Goal: Register for event/course

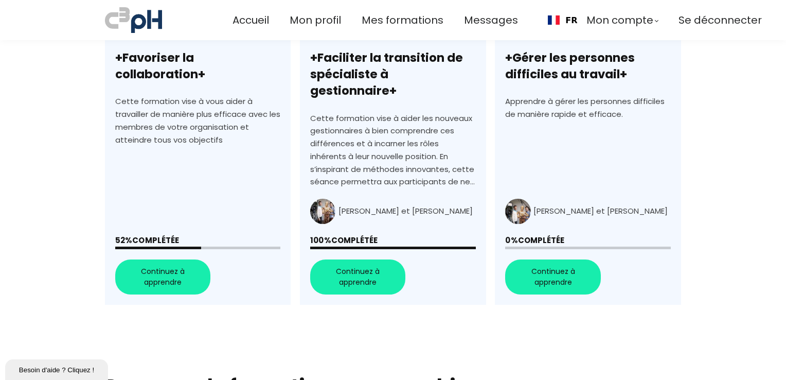
scroll to position [411, 0]
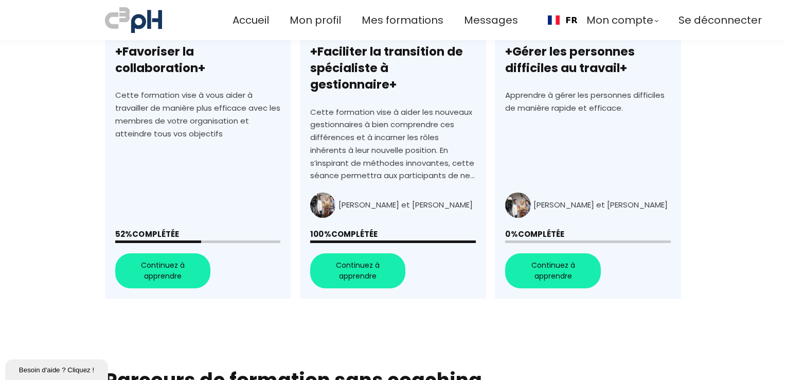
click at [167, 252] on link "+Favoriser la collaboration+" at bounding box center [198, 114] width 186 height 370
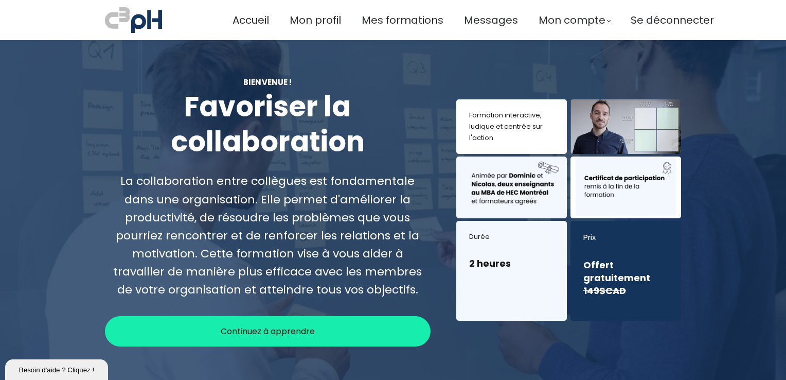
click at [291, 325] on span "Continuez à apprendre" at bounding box center [268, 330] width 94 height 13
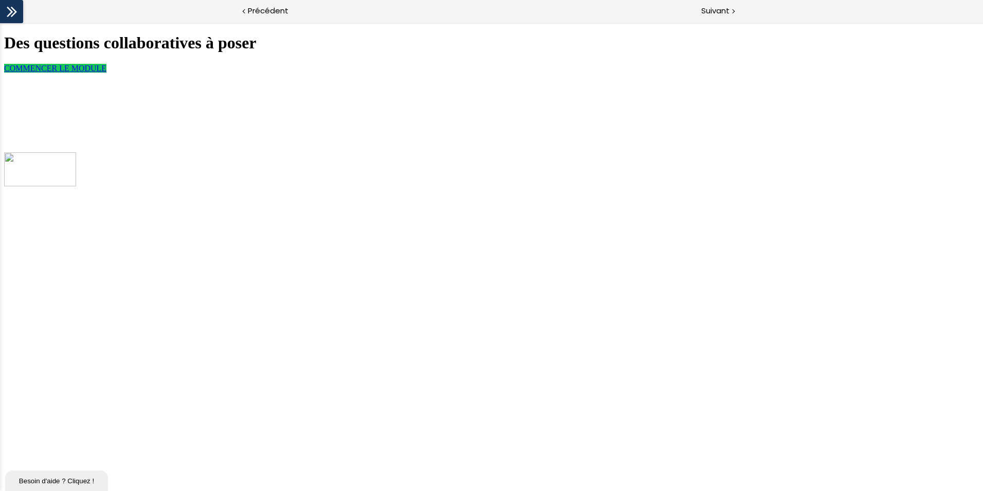
click at [106, 73] on link "COMMENCER LE MODULE" at bounding box center [55, 68] width 102 height 9
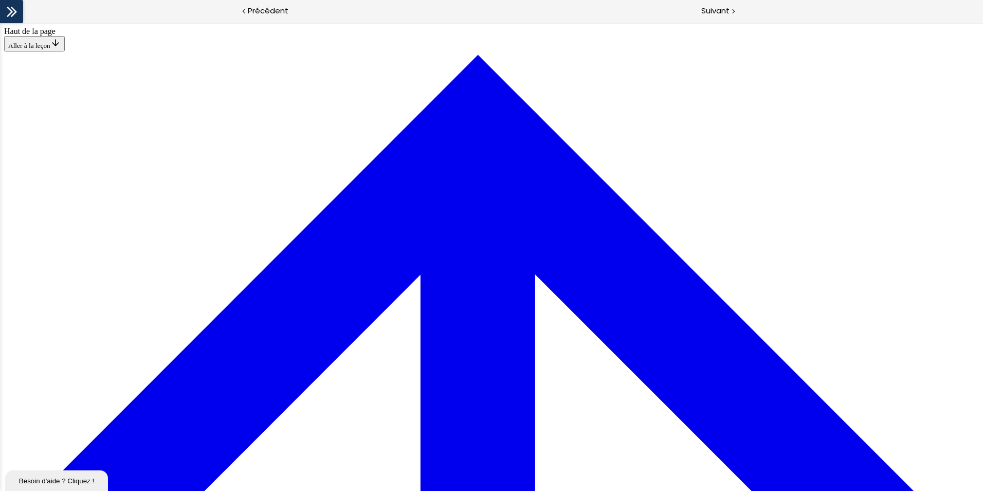
scroll to position [756, 0]
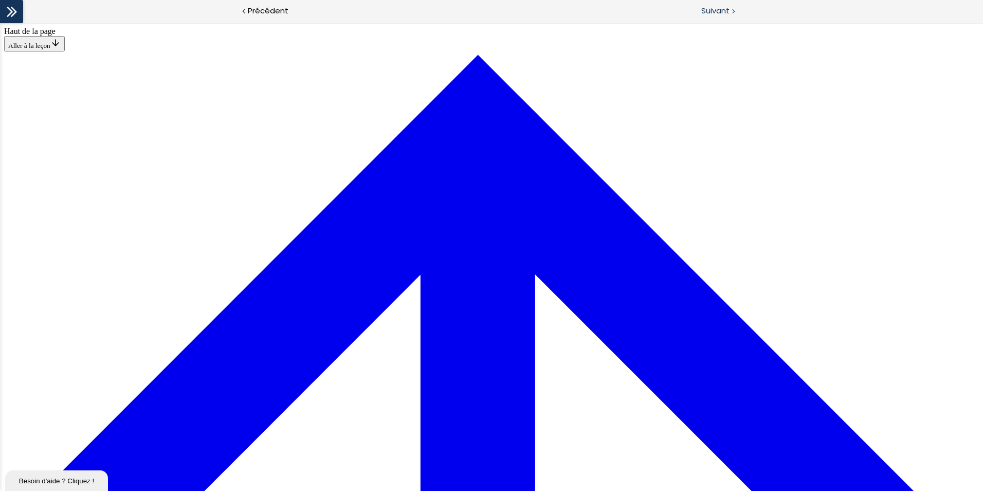
click at [726, 8] on span "Suivant" at bounding box center [715, 11] width 28 height 13
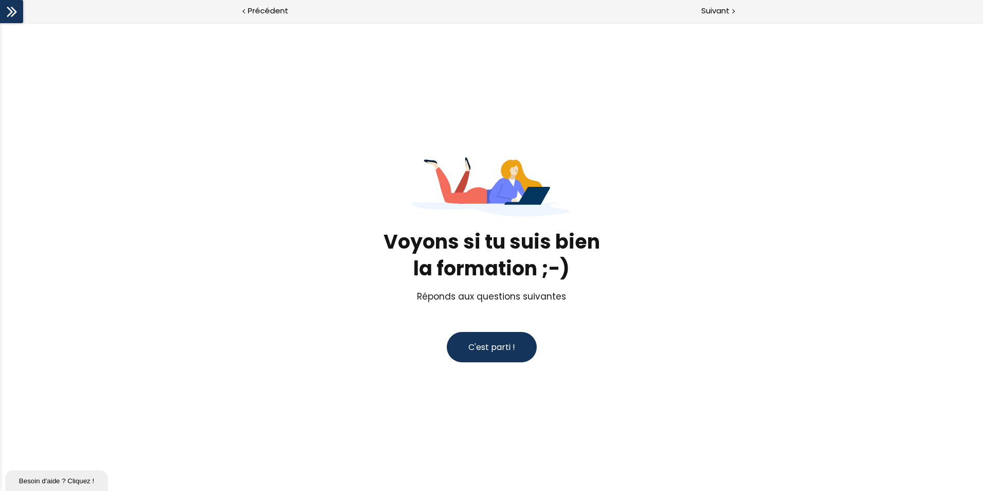
click at [499, 348] on span "C'est parti !" at bounding box center [491, 347] width 47 height 12
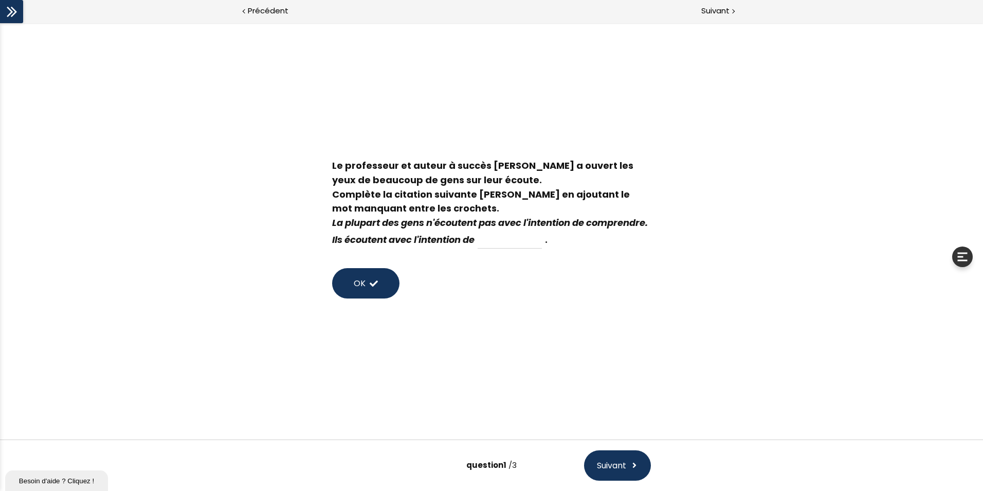
click at [542, 240] on input at bounding box center [510, 239] width 64 height 17
type input "j"
type input "répondre"
click at [346, 291] on button "OK" at bounding box center [365, 283] width 67 height 30
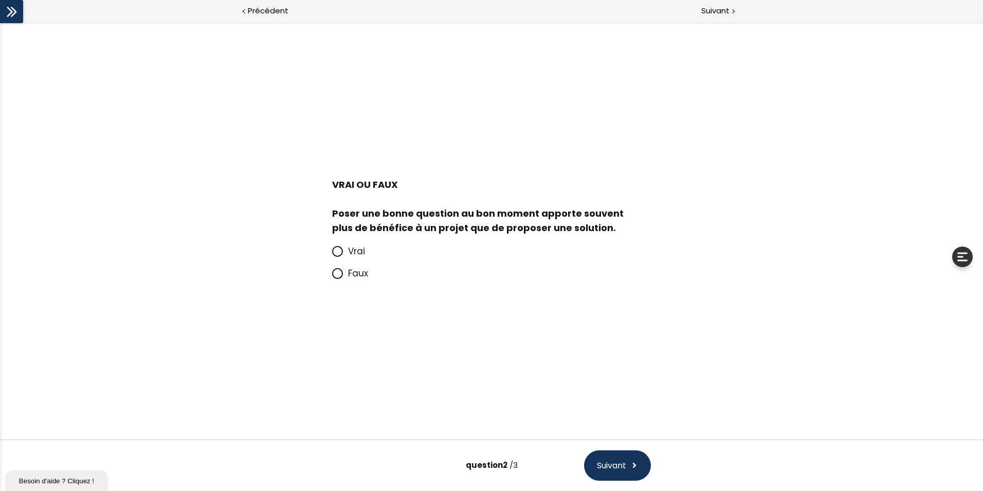
click at [345, 248] on span at bounding box center [340, 251] width 16 height 13
click at [332, 254] on input "Vrai" at bounding box center [332, 254] width 0 height 0
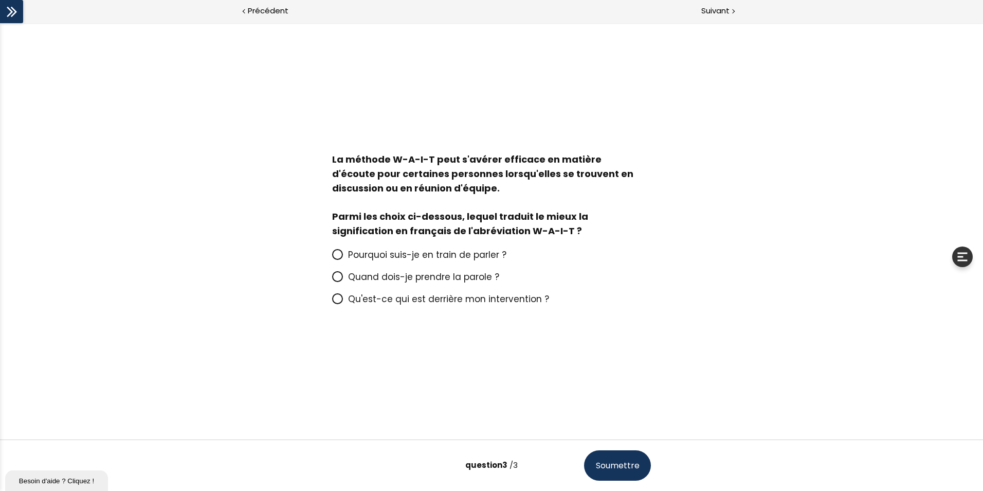
click at [339, 251] on icon at bounding box center [337, 254] width 6 height 6
click at [332, 258] on input "Pourquoi suis-je en train de parler ?" at bounding box center [332, 258] width 0 height 0
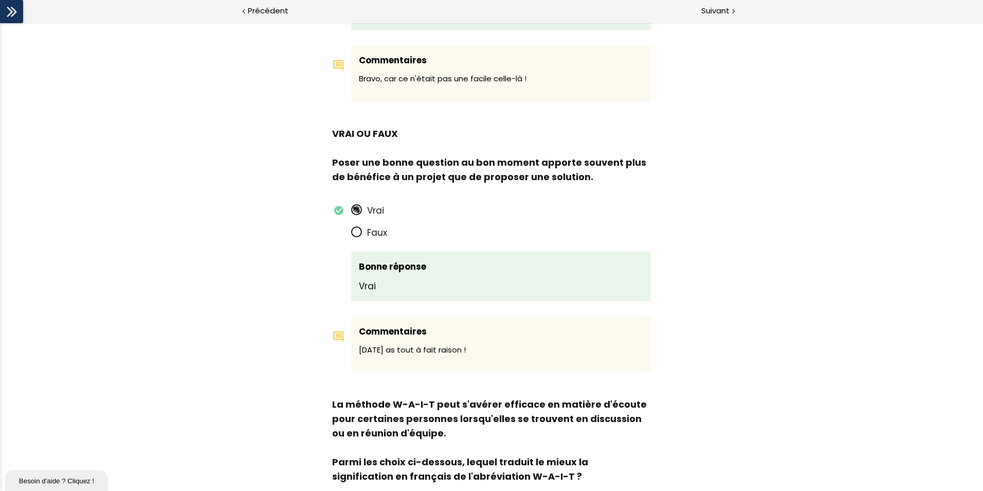
scroll to position [299, 0]
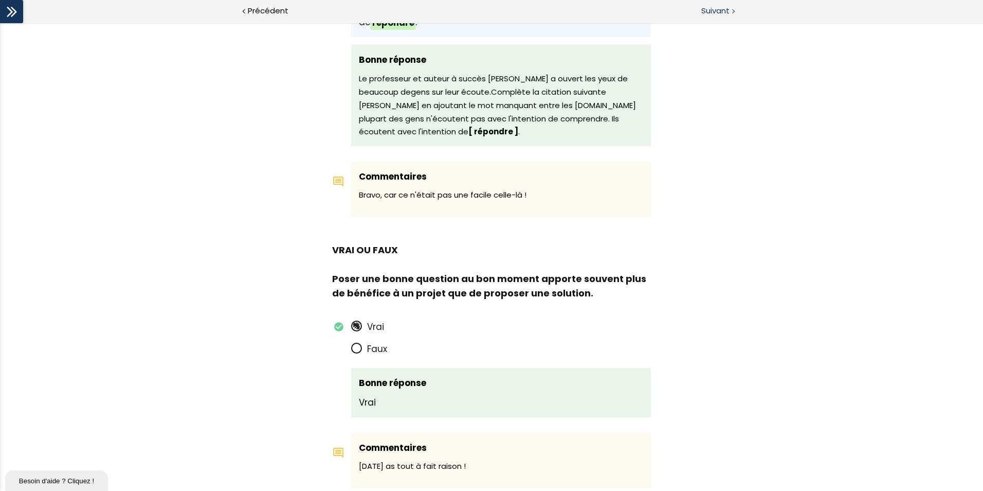
click at [704, 10] on span "Suivant" at bounding box center [715, 11] width 28 height 13
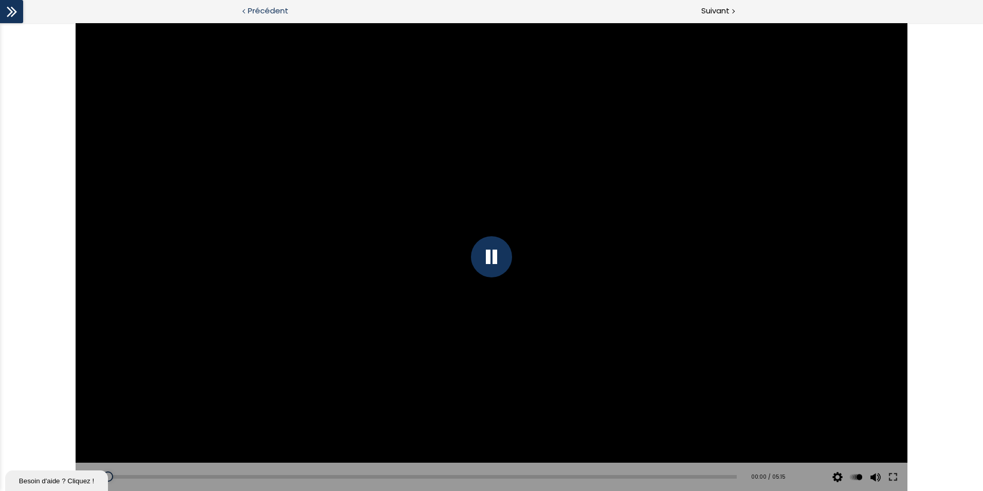
click at [268, 10] on span "Précédent" at bounding box center [268, 11] width 41 height 13
click at [693, 379] on div "Add chapter 02:59" at bounding box center [421, 476] width 630 height 29
click at [697, 379] on div "03:01" at bounding box center [421, 477] width 630 height 4
click at [499, 301] on div at bounding box center [492, 257] width 832 height 468
click at [490, 251] on div at bounding box center [491, 256] width 41 height 41
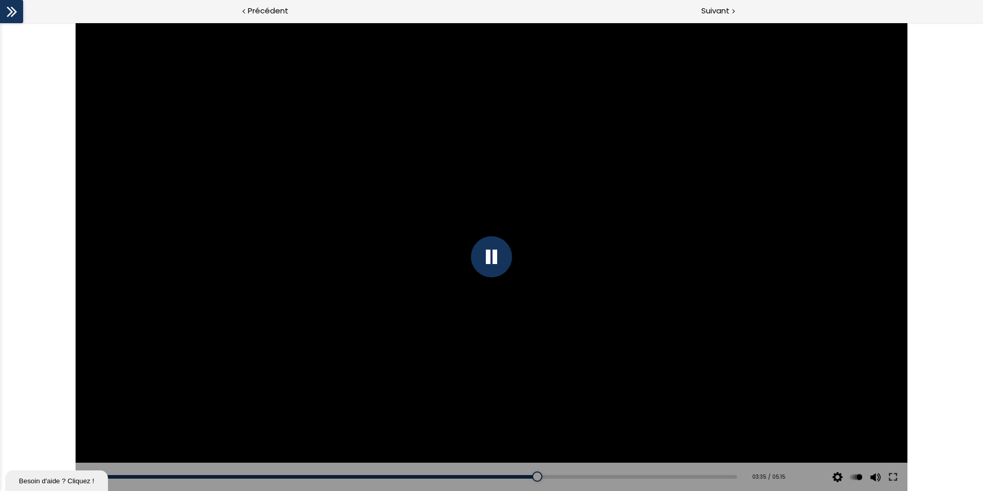
click at [519, 300] on div at bounding box center [492, 257] width 832 height 468
drag, startPoint x: 549, startPoint y: 297, endPoint x: 544, endPoint y: 302, distance: 6.5
click at [548, 299] on div at bounding box center [492, 257] width 832 height 468
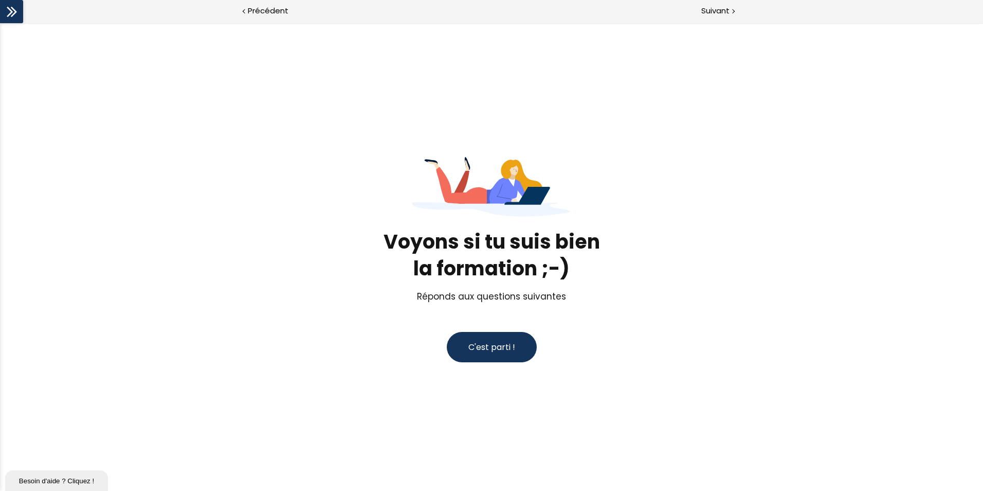
click at [505, 345] on span "C'est parti !" at bounding box center [491, 347] width 47 height 12
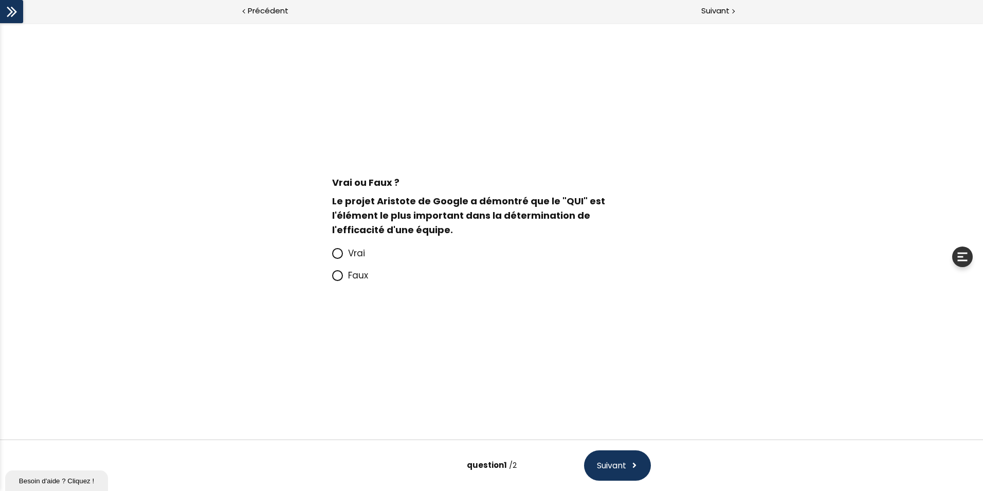
click at [345, 273] on span at bounding box center [340, 275] width 16 height 13
click at [332, 278] on input "Faux" at bounding box center [332, 278] width 0 height 0
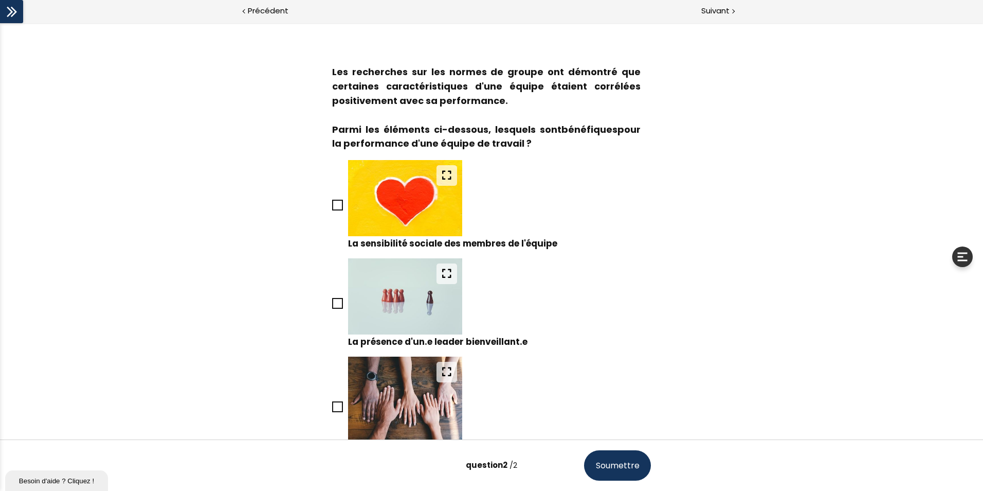
scroll to position [51, 0]
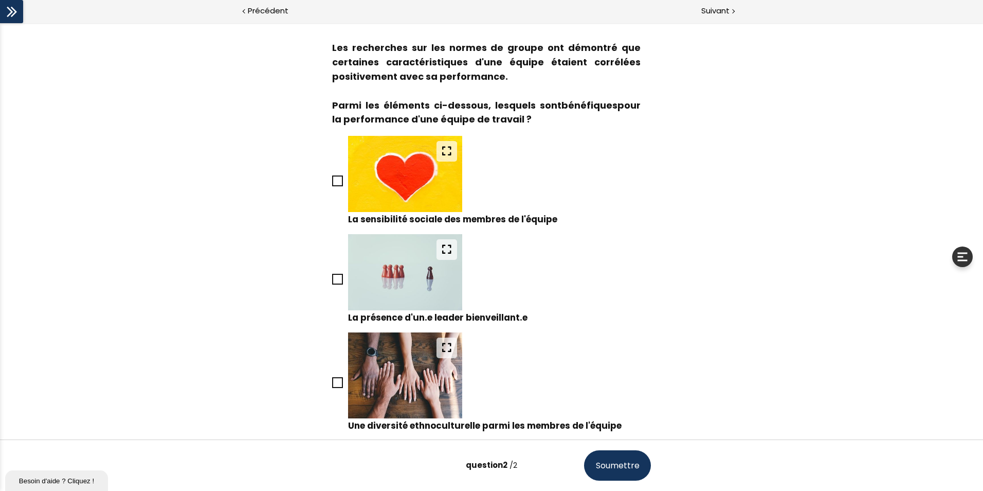
click at [335, 179] on icon at bounding box center [337, 180] width 9 height 9
click at [332, 184] on input "La sensibilité sociale des membres de l'équipe" at bounding box center [332, 184] width 0 height 0
click at [335, 278] on icon at bounding box center [338, 279] width 8 height 8
click at [332, 282] on input "La présence d'un.e leader bienveillant.e" at bounding box center [332, 282] width 0 height 0
click at [332, 379] on span at bounding box center [337, 382] width 11 height 11
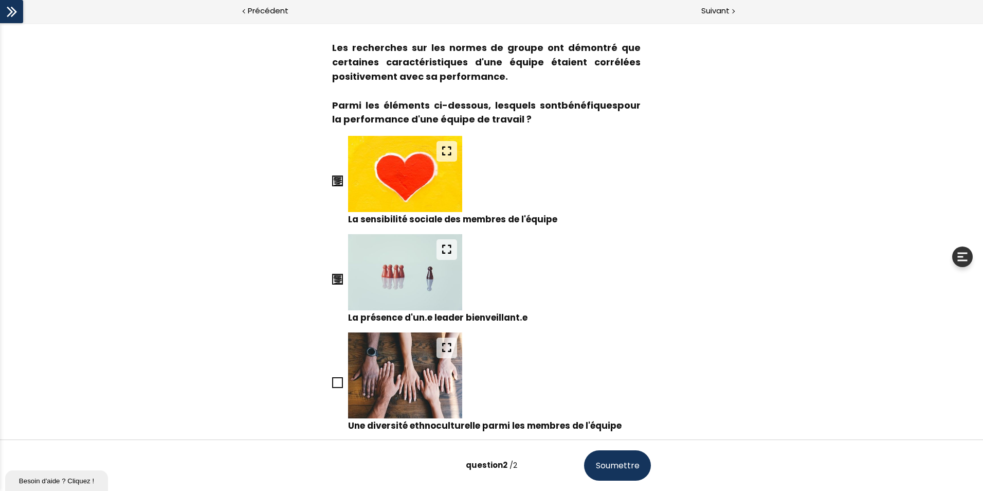
click at [332, 379] on input "Une diversité ethnoculturelle parmi les membres de l'équipe" at bounding box center [332, 385] width 0 height 0
click at [620, 379] on span "Soumettre" at bounding box center [618, 465] width 44 height 13
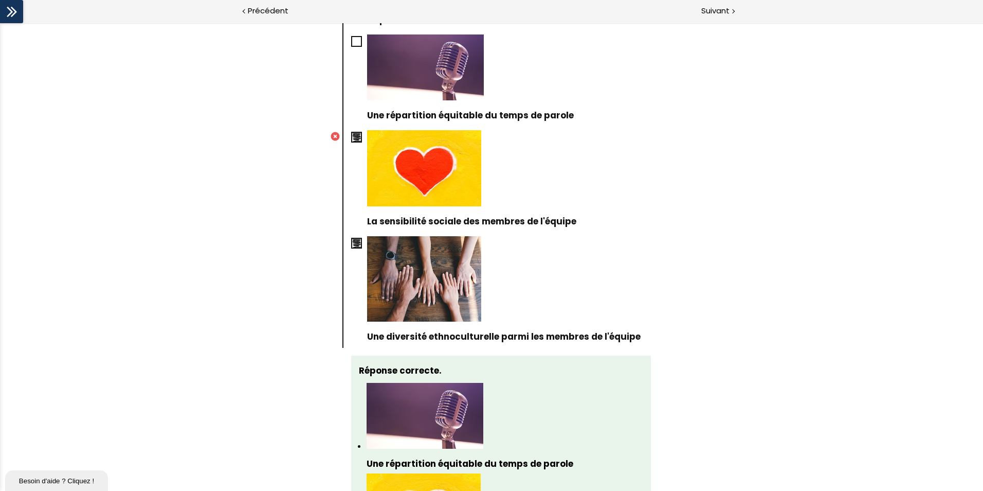
scroll to position [977, 0]
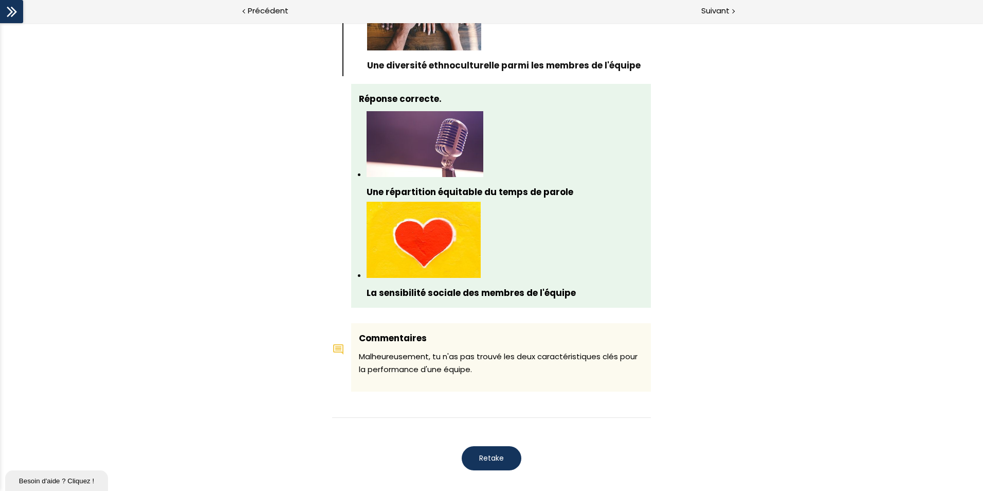
click at [491, 379] on span "Retake" at bounding box center [491, 458] width 25 height 11
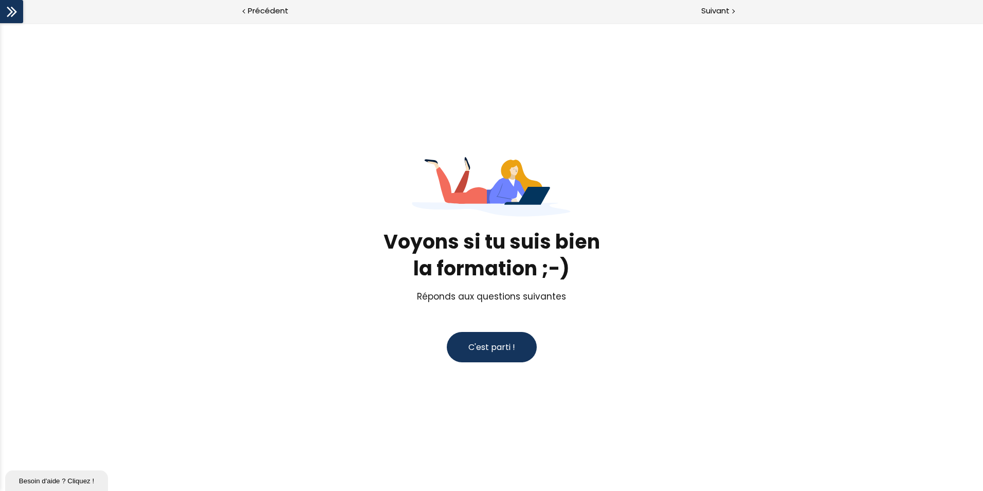
click at [479, 360] on button "C'est parti !" at bounding box center [492, 347] width 90 height 30
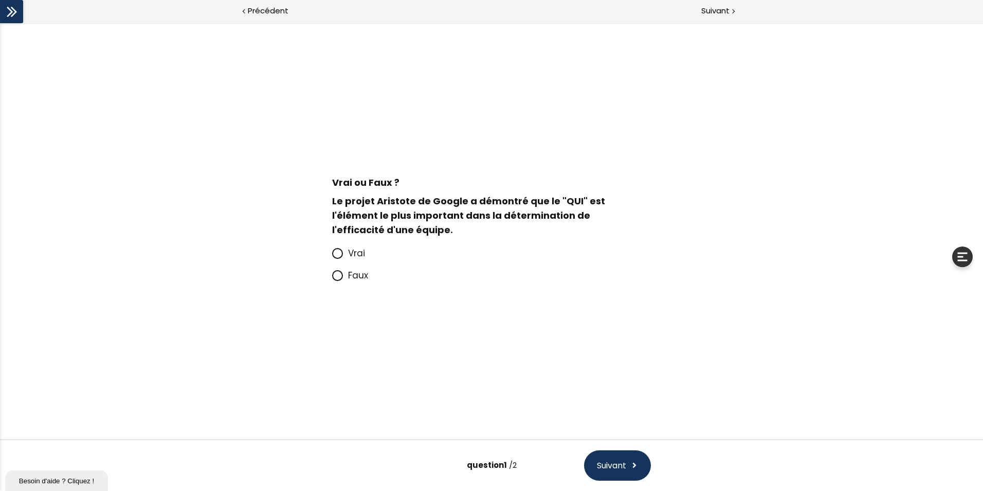
click at [347, 252] on span at bounding box center [340, 253] width 16 height 13
click at [332, 256] on input "Vrai" at bounding box center [332, 256] width 0 height 0
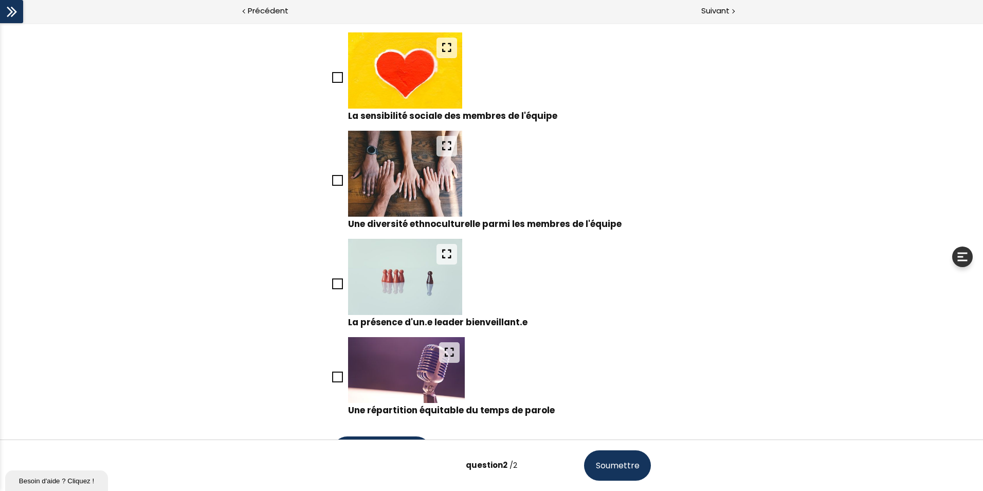
scroll to position [257, 0]
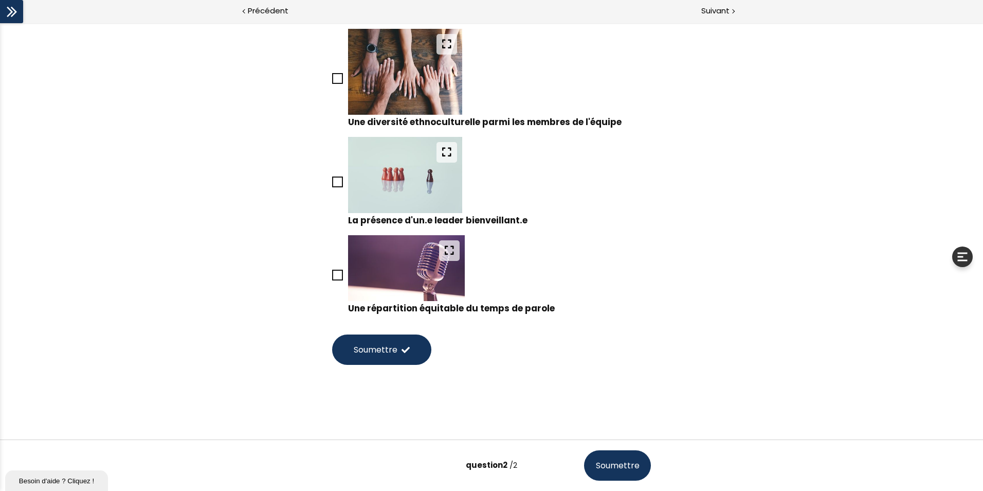
click at [338, 272] on icon at bounding box center [337, 274] width 9 height 9
click at [332, 278] on input "Une répartition équitable du temps de parole" at bounding box center [332, 278] width 0 height 0
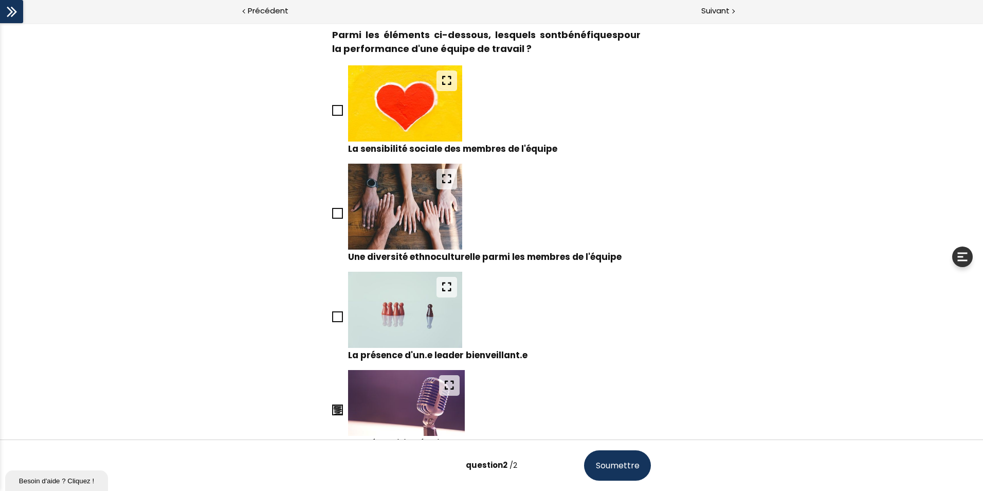
scroll to position [102, 0]
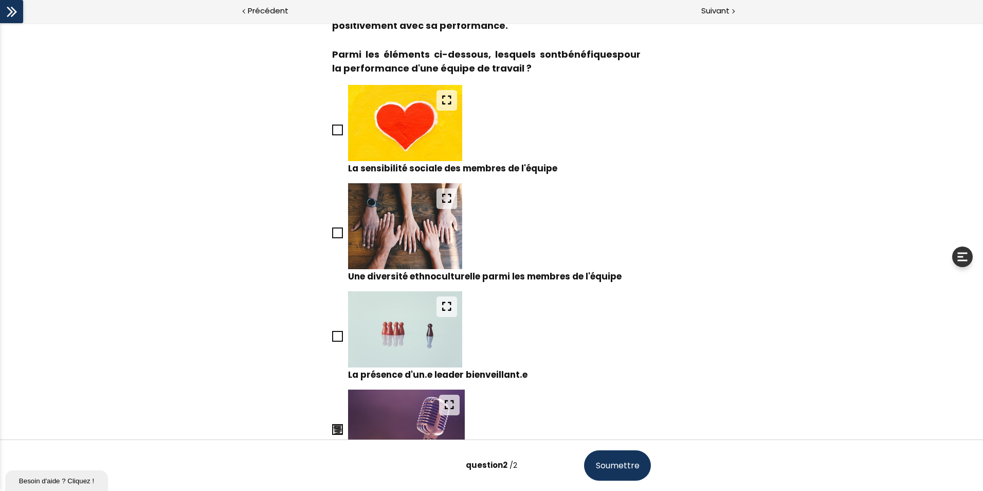
click at [371, 124] on img at bounding box center [405, 123] width 114 height 76
click at [332, 133] on input "La sensibilité sociale des membres de l'équipe" at bounding box center [332, 133] width 0 height 0
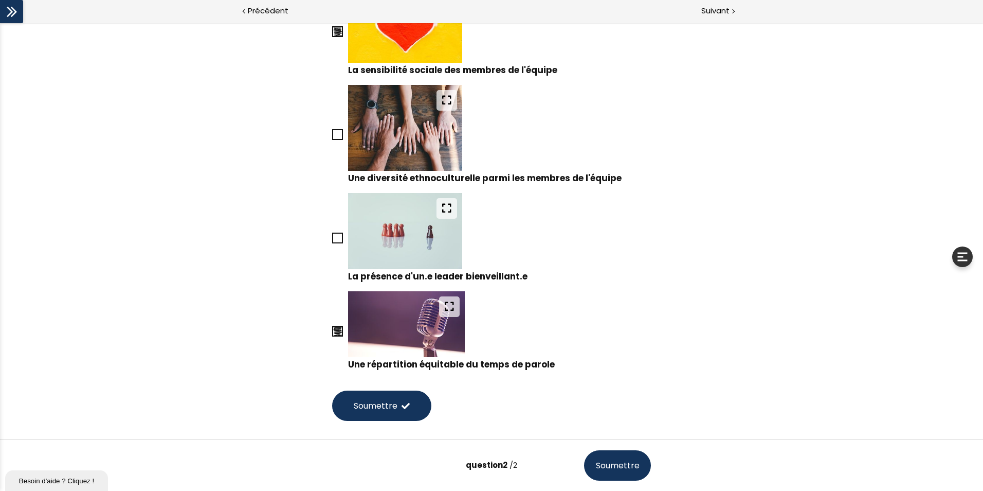
scroll to position [257, 0]
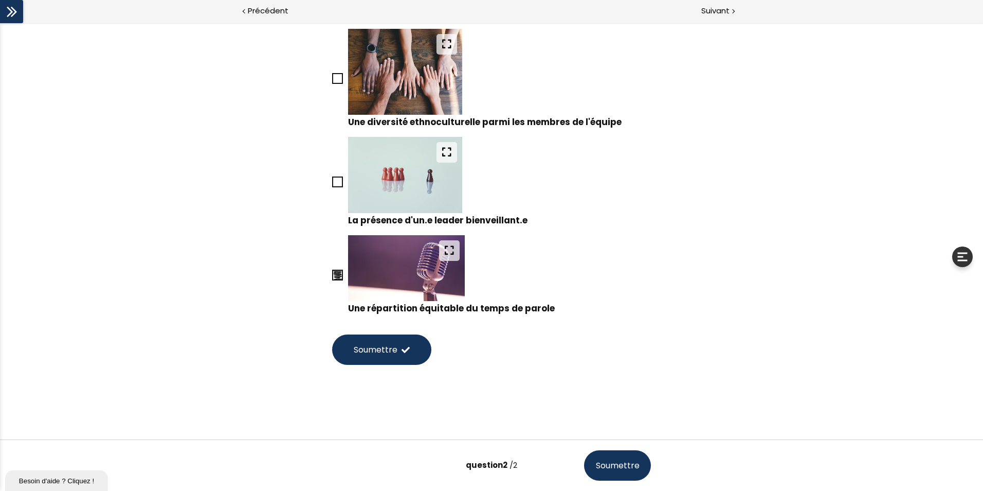
click at [388, 344] on span "Soumettre" at bounding box center [376, 349] width 44 height 13
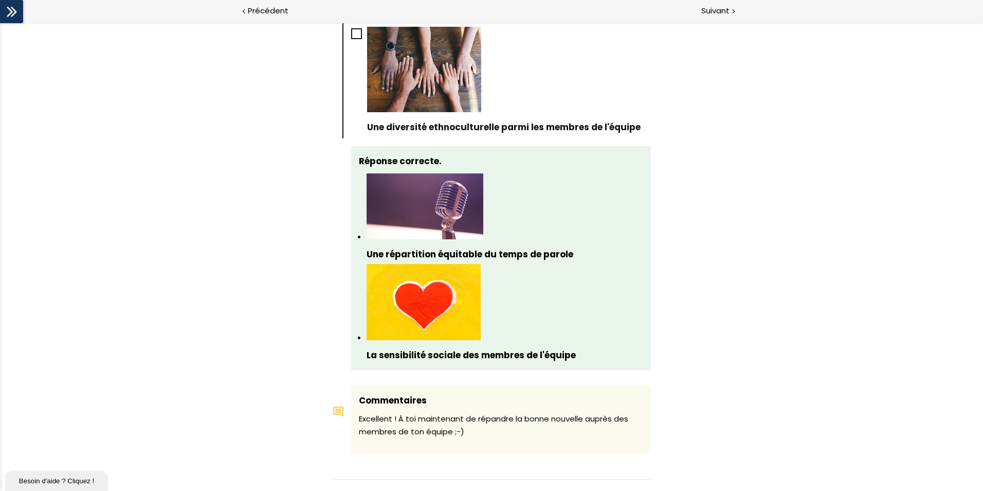
scroll to position [1036, 0]
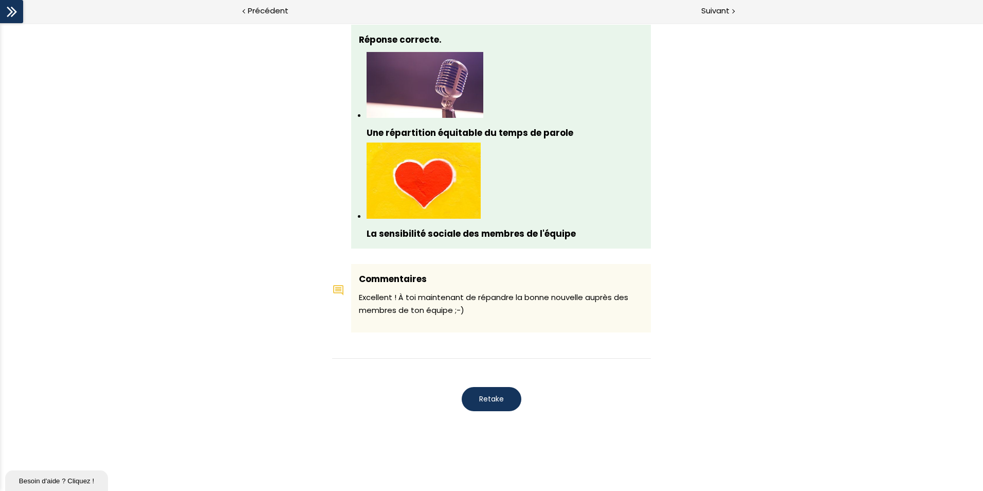
click at [493, 379] on span "Retake" at bounding box center [491, 398] width 25 height 11
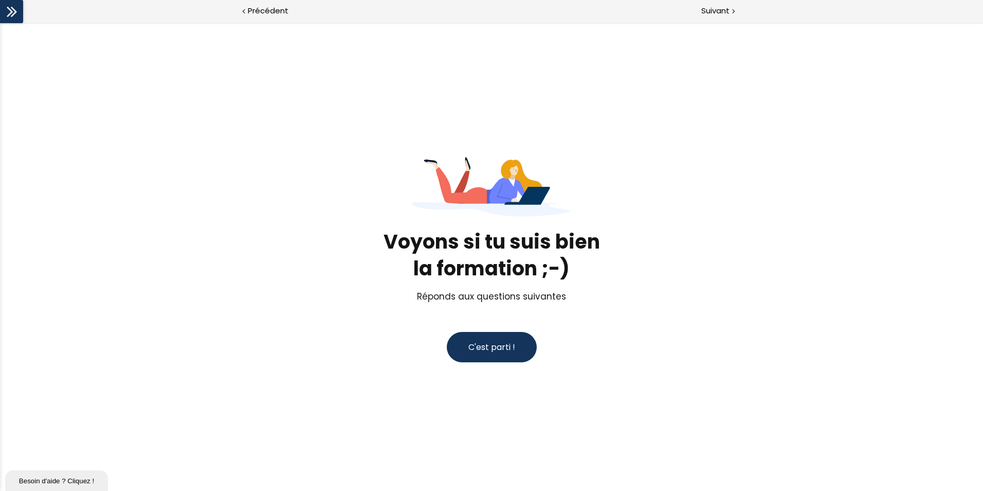
click at [480, 355] on button "C'est parti !" at bounding box center [492, 347] width 90 height 30
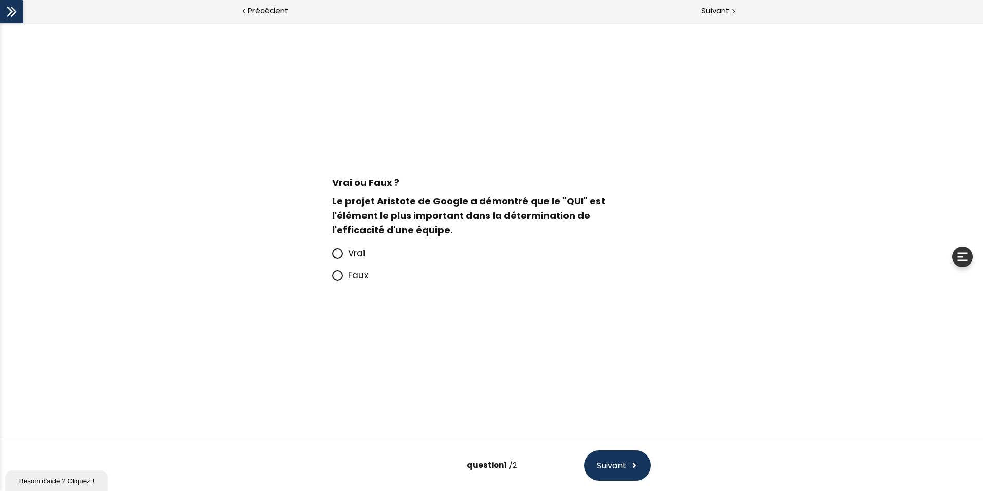
click at [348, 276] on span at bounding box center [340, 275] width 16 height 13
click at [332, 278] on input "Faux" at bounding box center [332, 278] width 0 height 0
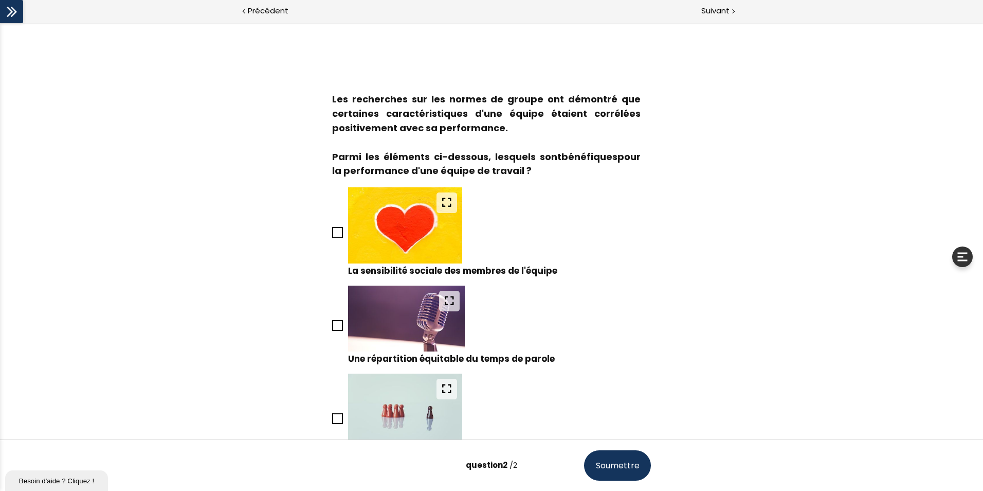
scroll to position [64, 0]
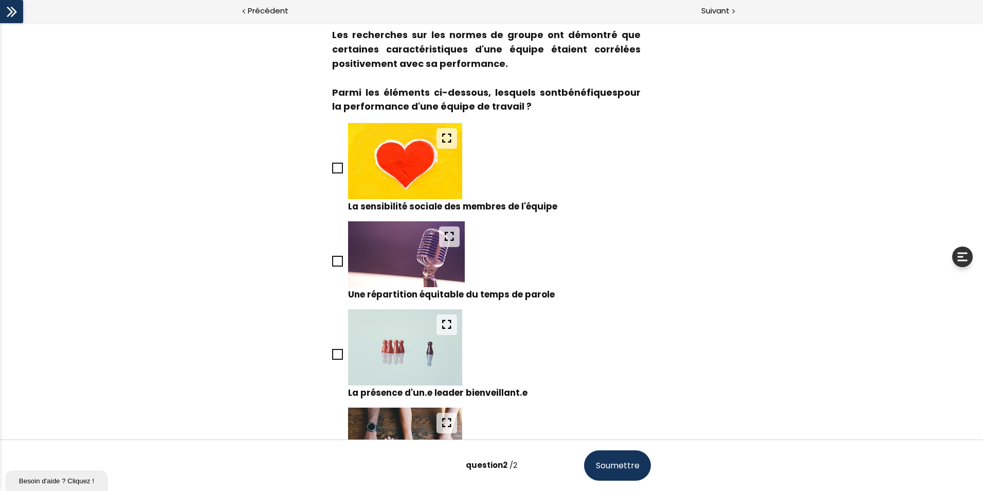
click at [418, 255] on img at bounding box center [406, 254] width 117 height 66
click at [332, 264] on input "Une répartition équitable du temps de parole" at bounding box center [332, 264] width 0 height 0
click at [394, 156] on img at bounding box center [405, 161] width 114 height 76
click at [332, 171] on input "La sensibilité sociale des membres de l'équipe" at bounding box center [332, 171] width 0 height 0
click at [623, 379] on span "Soumettre" at bounding box center [618, 465] width 44 height 13
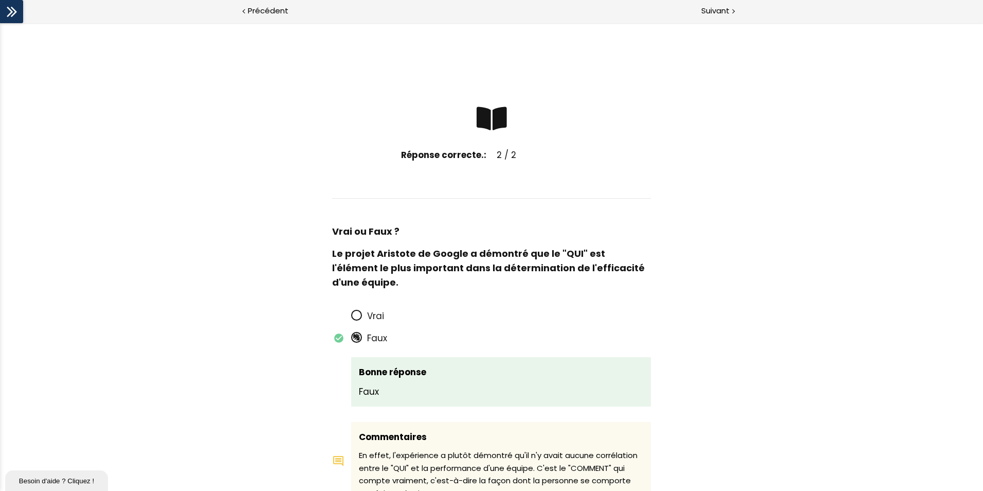
scroll to position [0, 0]
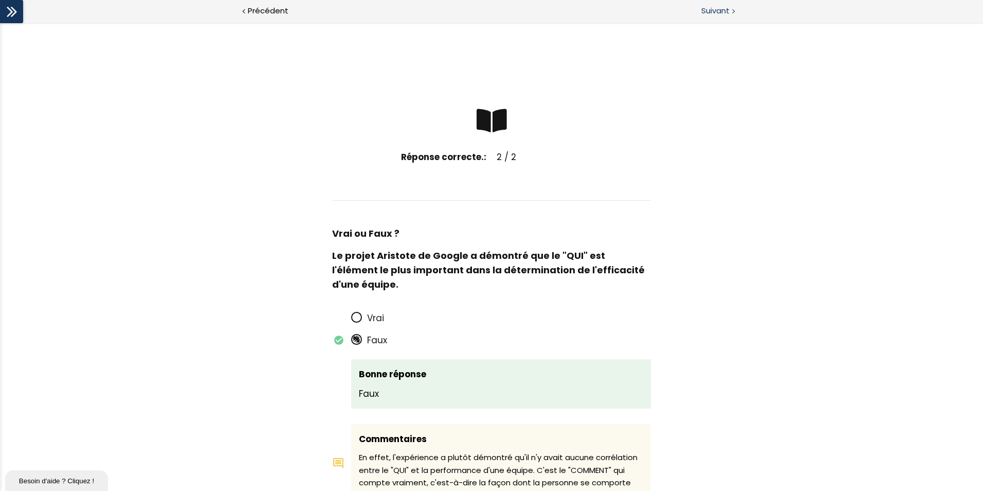
click at [725, 12] on span "Suivant" at bounding box center [715, 11] width 28 height 13
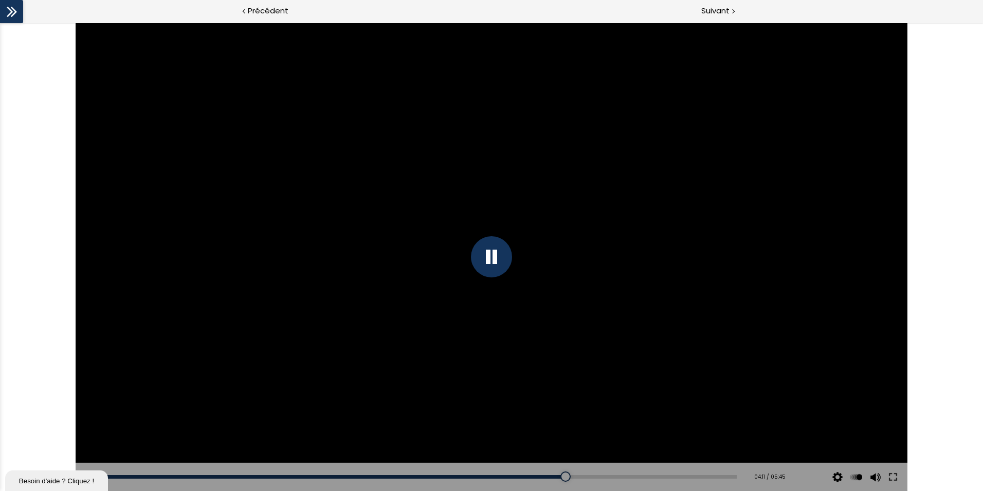
click at [466, 246] on div at bounding box center [492, 257] width 832 height 468
click at [458, 227] on div at bounding box center [492, 257] width 832 height 468
click at [366, 379] on div "00:00" at bounding box center [421, 477] width 630 height 4
click at [377, 379] on div "Add chapter 02:31" at bounding box center [421, 476] width 630 height 29
click at [379, 379] on div "Add chapter 02:31" at bounding box center [421, 476] width 630 height 29
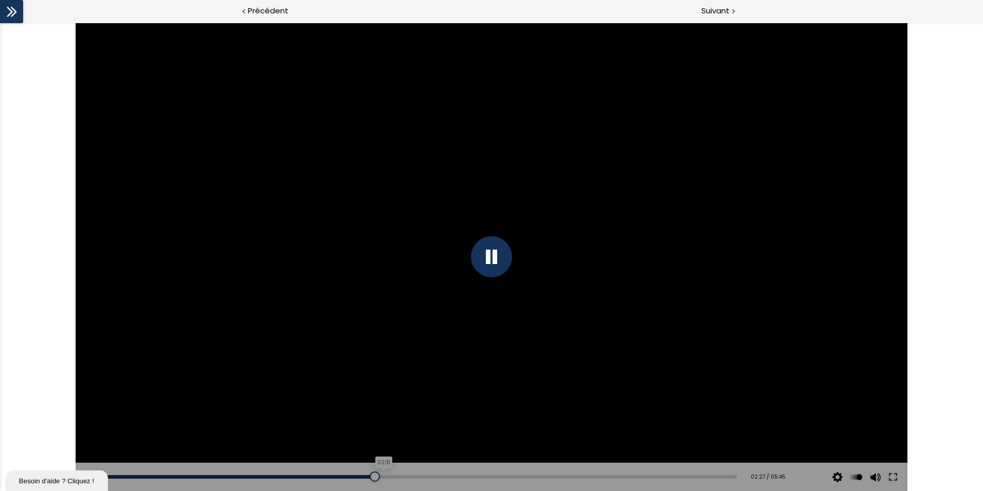
click at [380, 379] on div "02:31" at bounding box center [421, 477] width 630 height 4
click at [390, 379] on div "02:37" at bounding box center [421, 477] width 630 height 4
click at [401, 379] on div "02:43" at bounding box center [421, 477] width 630 height 4
click at [412, 379] on div "02:49" at bounding box center [421, 477] width 630 height 4
click at [420, 379] on div "02:53" at bounding box center [421, 477] width 630 height 4
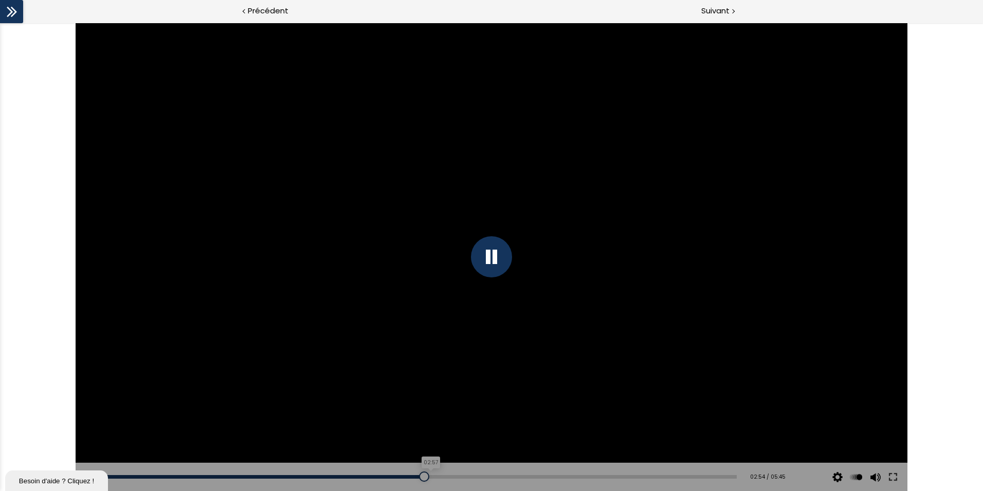
click at [427, 379] on div "02:57" at bounding box center [421, 477] width 630 height 4
click at [439, 379] on div "03:04" at bounding box center [421, 477] width 630 height 4
click at [450, 379] on div "03:11" at bounding box center [421, 477] width 630 height 4
click at [458, 379] on div "03:15" at bounding box center [421, 477] width 630 height 4
click at [466, 379] on div "03:19" at bounding box center [421, 477] width 630 height 4
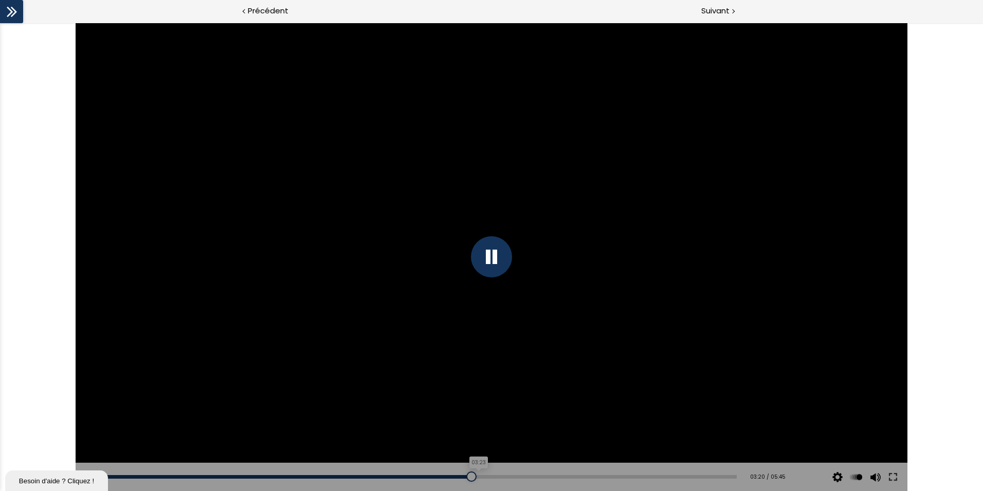
click at [474, 379] on div "03:23" at bounding box center [421, 477] width 630 height 4
click at [482, 379] on div "03:28" at bounding box center [421, 477] width 630 height 4
click at [491, 379] on div "03:33" at bounding box center [421, 477] width 630 height 4
click at [500, 379] on div "03:38" at bounding box center [421, 477] width 630 height 4
click at [508, 379] on div "03:42" at bounding box center [421, 477] width 630 height 4
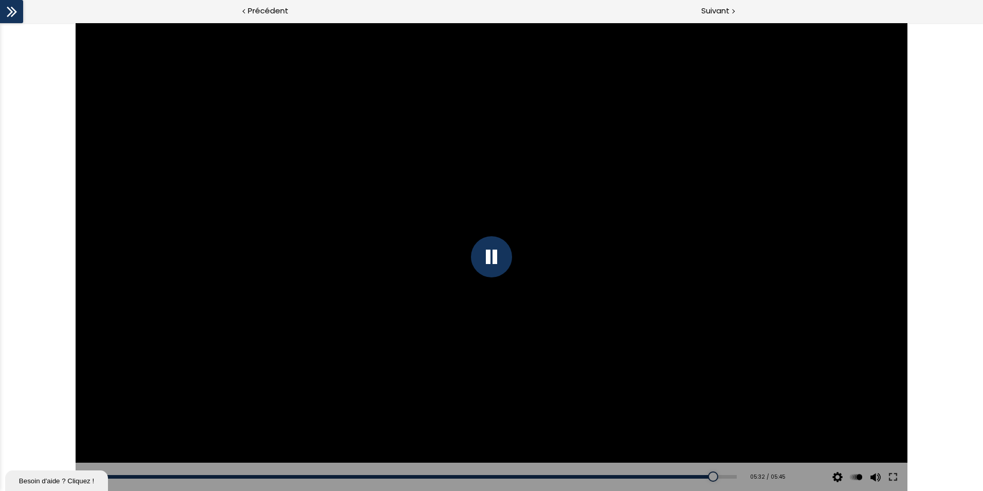
drag, startPoint x: 574, startPoint y: 296, endPoint x: 568, endPoint y: 299, distance: 7.4
click at [573, 297] on div at bounding box center [492, 257] width 832 height 468
click at [607, 322] on div at bounding box center [492, 257] width 832 height 468
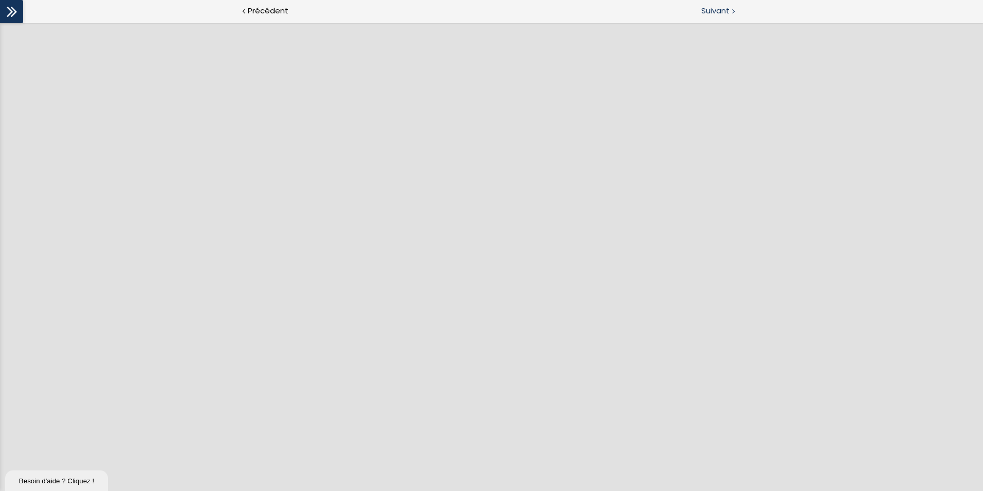
click at [729, 7] on span "Suivant" at bounding box center [715, 11] width 28 height 13
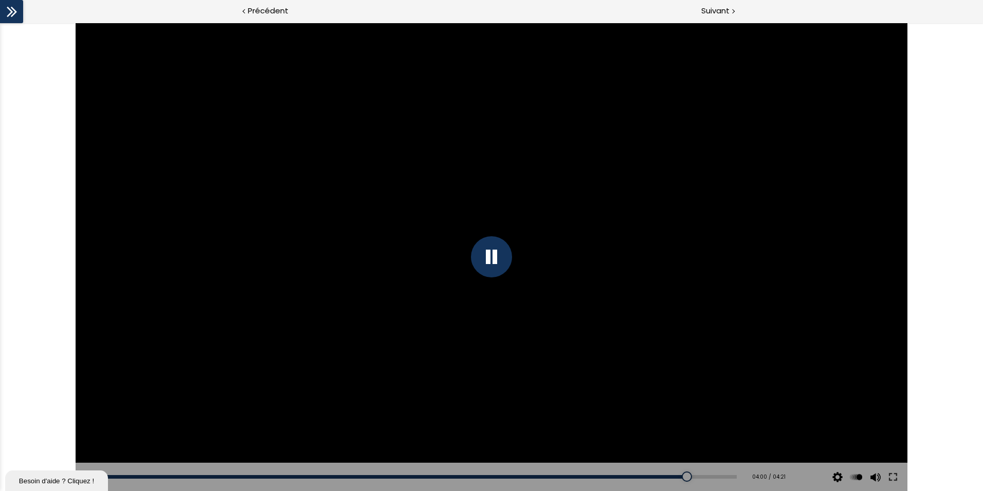
click at [585, 217] on div at bounding box center [492, 257] width 832 height 468
click at [501, 260] on div at bounding box center [491, 256] width 41 height 41
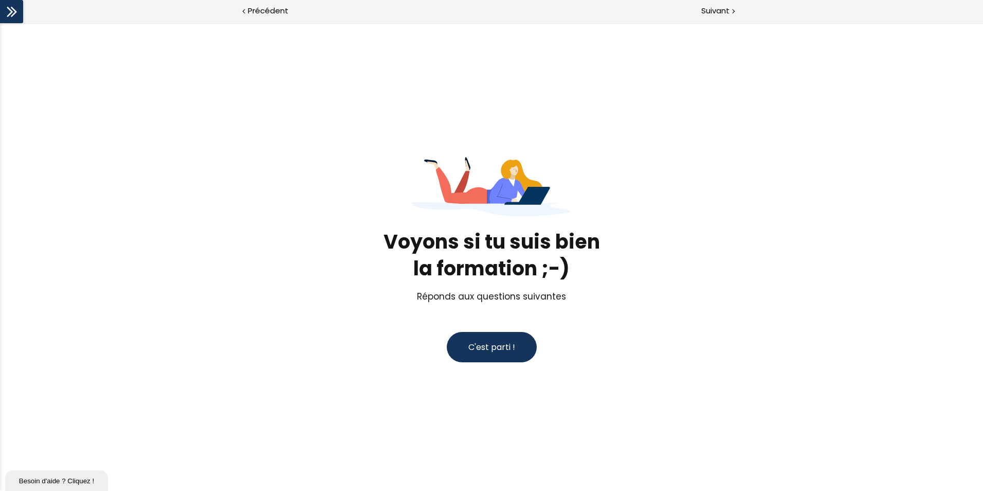
click at [498, 340] on span "C'est parti !" at bounding box center [491, 346] width 47 height 13
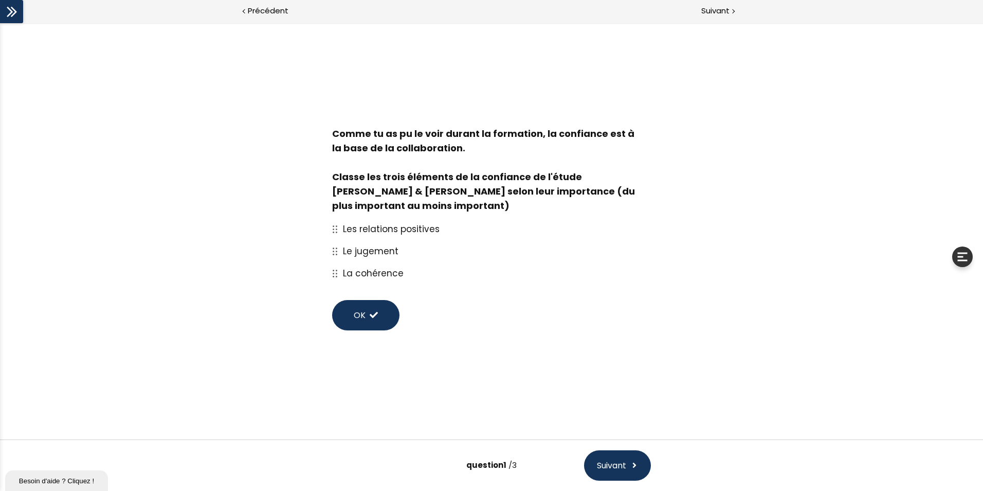
click at [365, 314] on span "OK" at bounding box center [360, 315] width 12 height 13
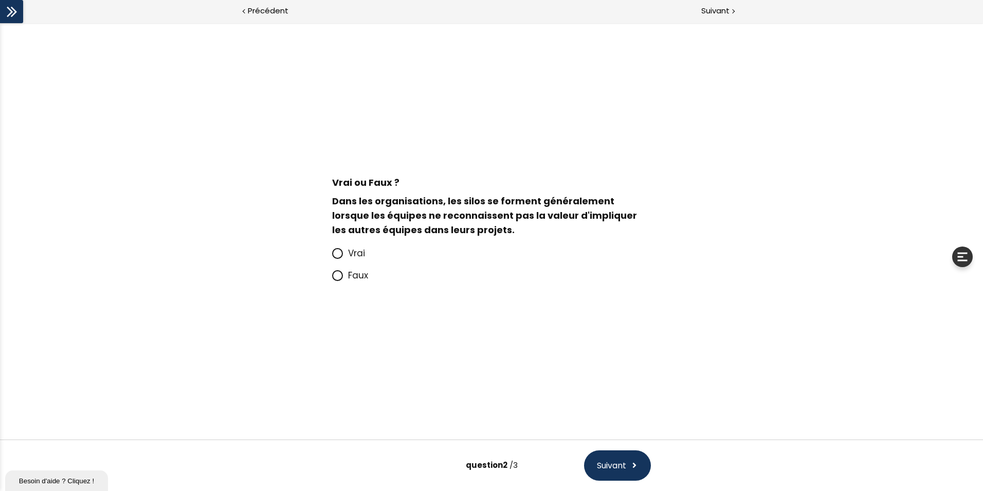
click at [335, 253] on icon at bounding box center [337, 253] width 6 height 6
click at [332, 256] on input "Vrai" at bounding box center [332, 256] width 0 height 0
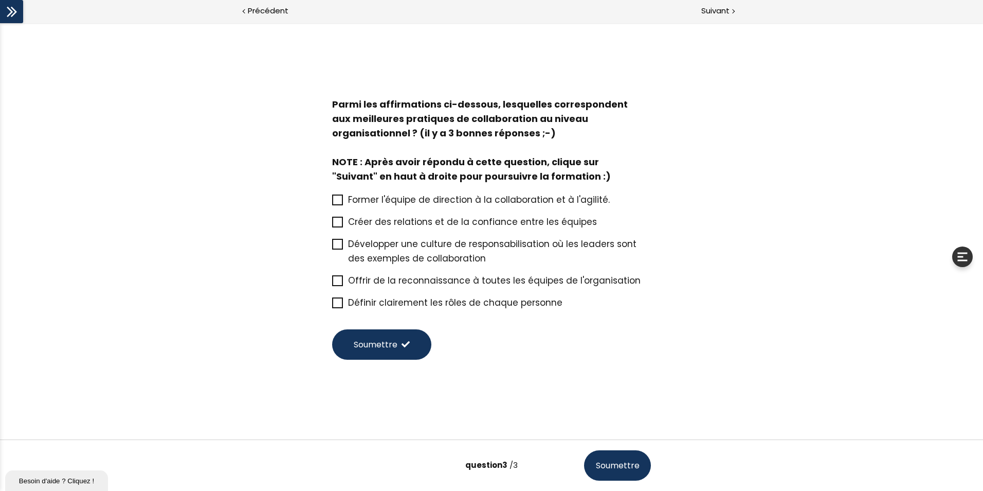
click at [453, 300] on span "Définir clairement les rôles de chaque personne" at bounding box center [455, 302] width 214 height 12
click at [332, 305] on input "Définir clairement les rôles de chaque personne" at bounding box center [332, 305] width 0 height 0
click at [473, 245] on span "Développer une culture de responsabilisation où les leaders sont des exemples d…" at bounding box center [492, 251] width 288 height 27
click at [332, 247] on input "Développer une culture de responsabilisation où les leaders sont des exemples d…" at bounding box center [332, 247] width 0 height 0
click at [463, 223] on span "Créer des relations et de la confiance entre les équipes" at bounding box center [472, 221] width 249 height 12
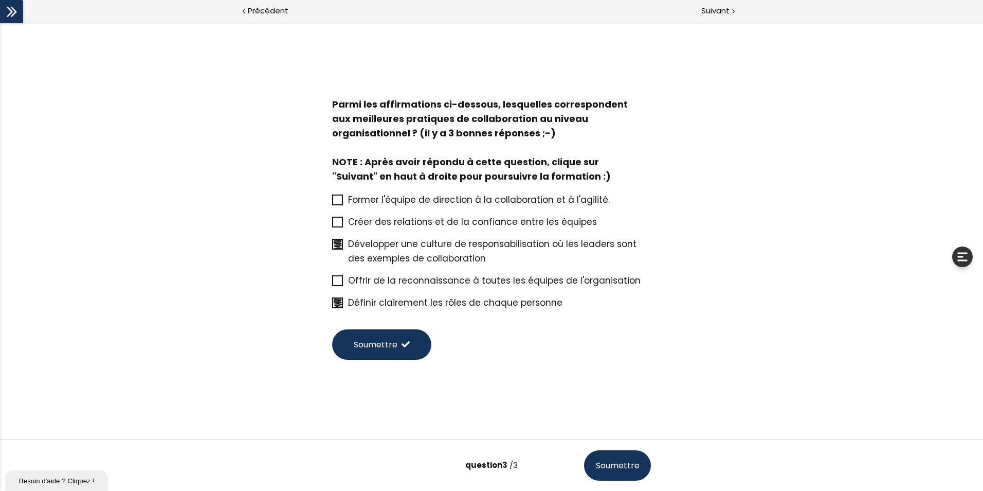
click at [332, 225] on input "Créer des relations et de la confiance entre les équipes" at bounding box center [332, 225] width 0 height 0
click at [725, 11] on span "Suivant" at bounding box center [715, 11] width 28 height 13
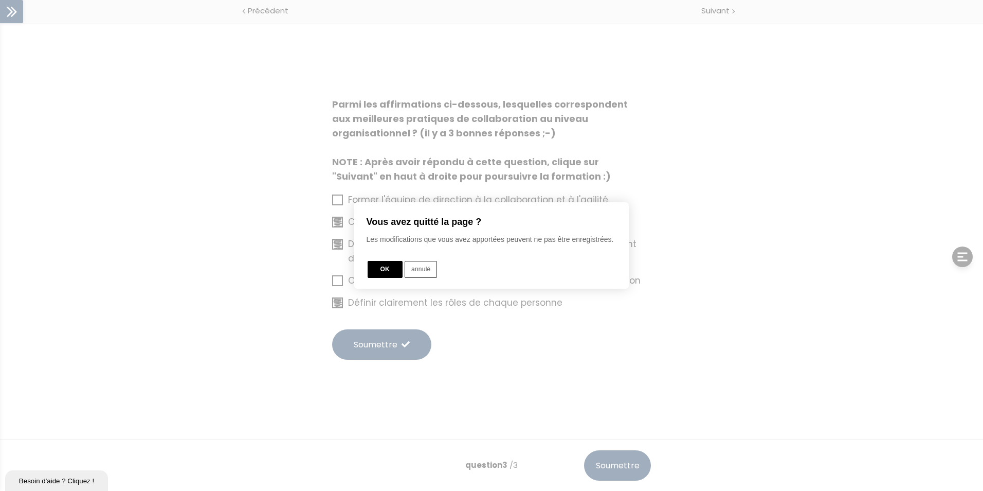
click at [387, 273] on button "OK" at bounding box center [385, 269] width 35 height 17
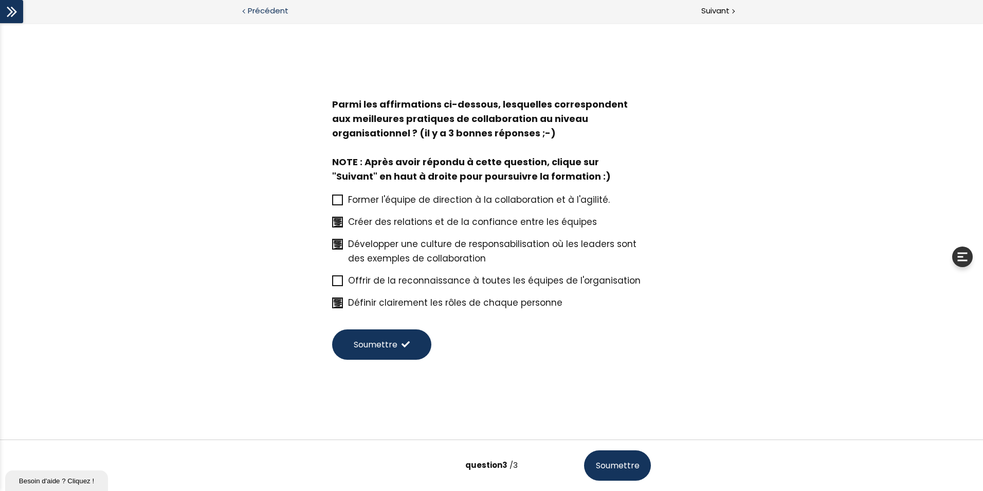
click at [273, 11] on span "Précédent" at bounding box center [268, 11] width 41 height 13
click at [715, 10] on span "Suivant" at bounding box center [715, 11] width 28 height 13
click at [14, 4] on icon at bounding box center [11, 11] width 15 height 15
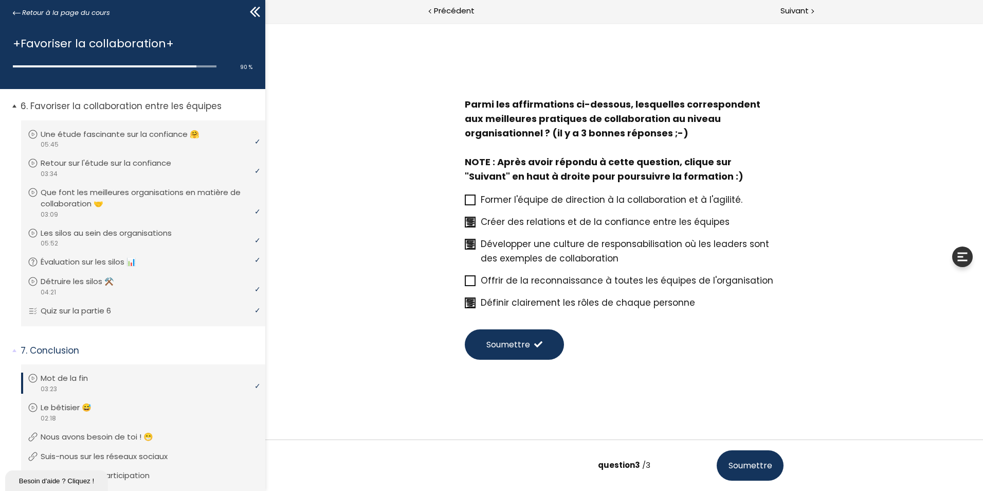
scroll to position [490, 0]
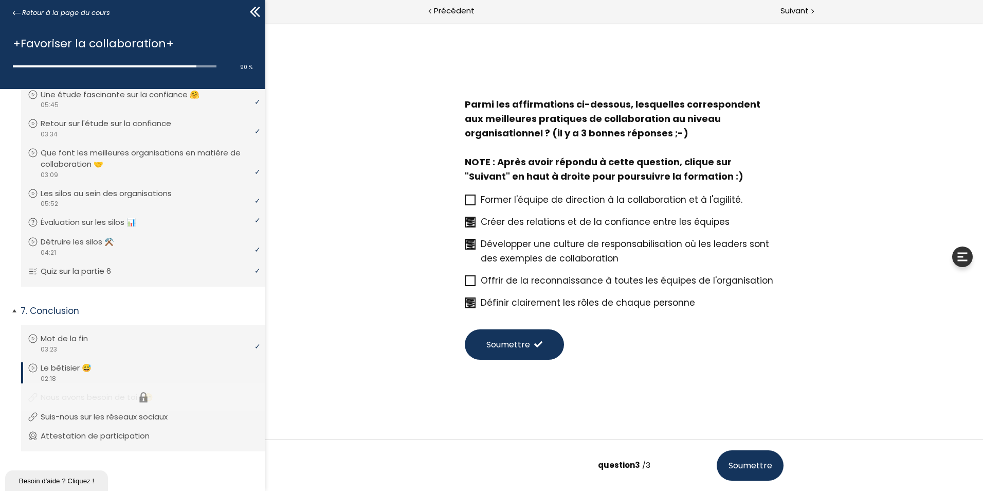
click at [122, 396] on li "Vous devez avoir terminé l'unité (Nous avons besoin de toi ! 😁) pour pouvoir co…" at bounding box center [143, 397] width 244 height 28
click at [137, 376] on div "video 02:18" at bounding box center [142, 378] width 228 height 10
click at [89, 374] on div "video 02:18" at bounding box center [142, 378] width 228 height 10
click at [52, 368] on p "Le bêtisier 😅" at bounding box center [74, 367] width 66 height 11
click at [801, 9] on span "Suivant" at bounding box center [795, 11] width 28 height 13
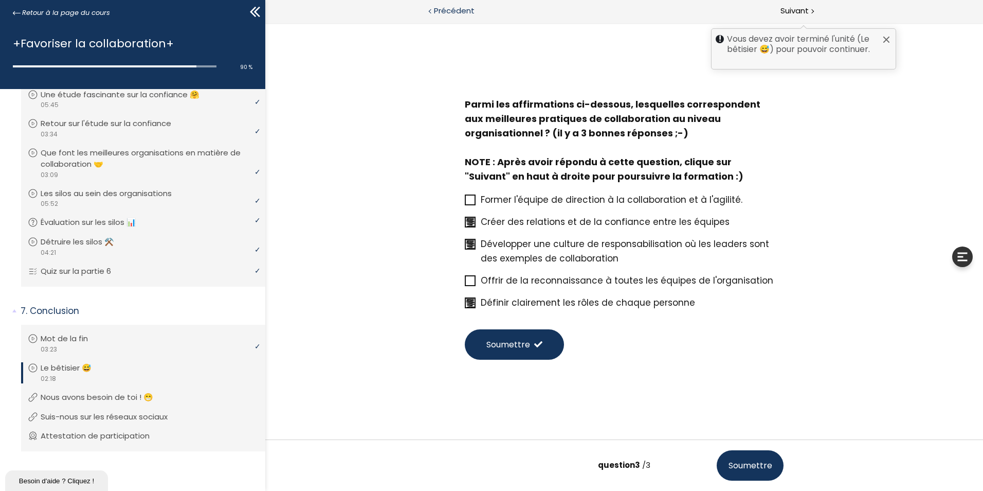
click at [445, 5] on div "Précédent" at bounding box center [444, 11] width 359 height 23
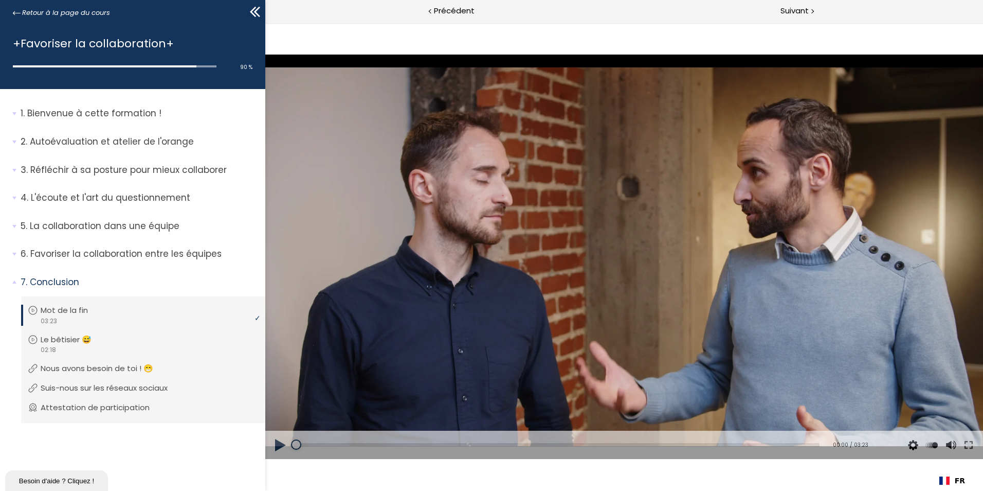
click at [279, 442] on button at bounding box center [280, 444] width 31 height 29
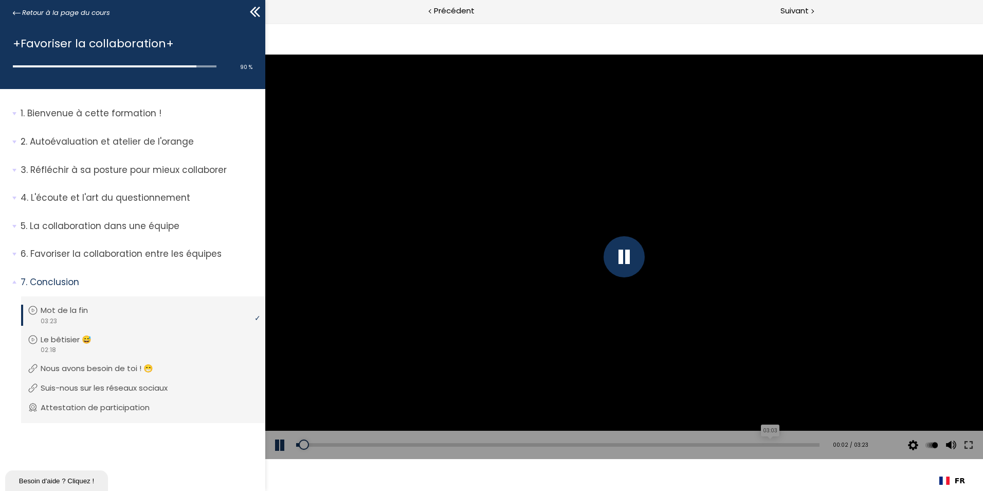
click at [761, 444] on div "03:03" at bounding box center [557, 445] width 523 height 4
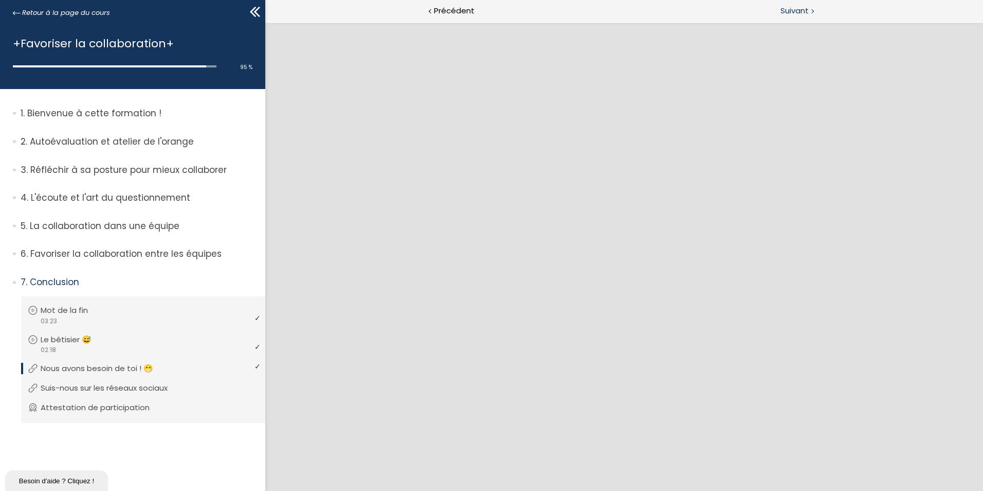
click at [793, 10] on span "Suivant" at bounding box center [795, 11] width 28 height 13
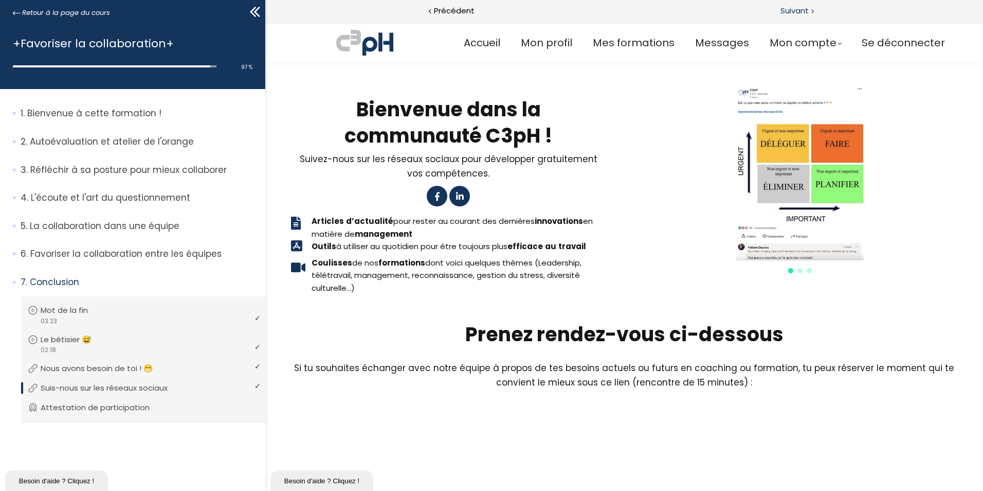
click at [804, 12] on span "Suivant" at bounding box center [795, 11] width 28 height 13
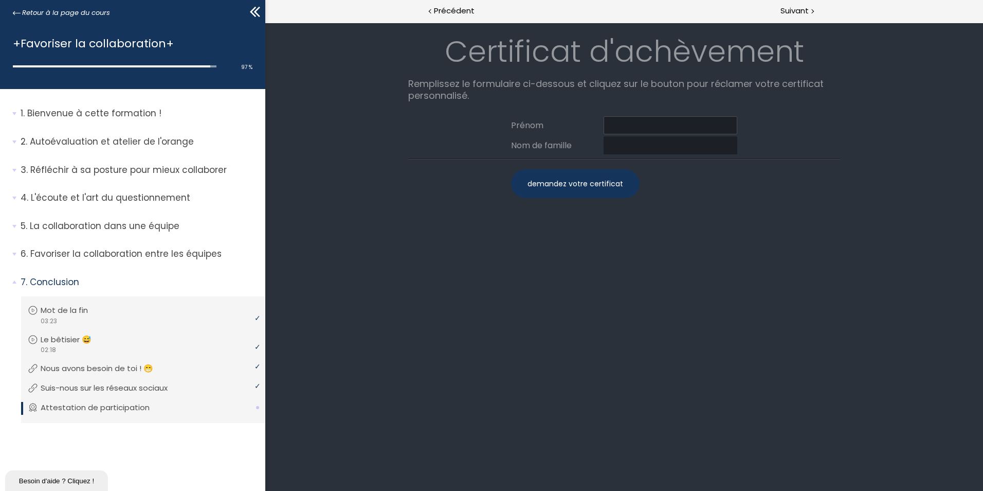
drag, startPoint x: 617, startPoint y: 128, endPoint x: 638, endPoint y: 131, distance: 21.3
click at [617, 128] on input at bounding box center [671, 125] width 134 height 18
type input "Juan Manuel"
type input "Montiel Leon"
click at [576, 182] on div "demandez votre certificat" at bounding box center [575, 183] width 129 height 29
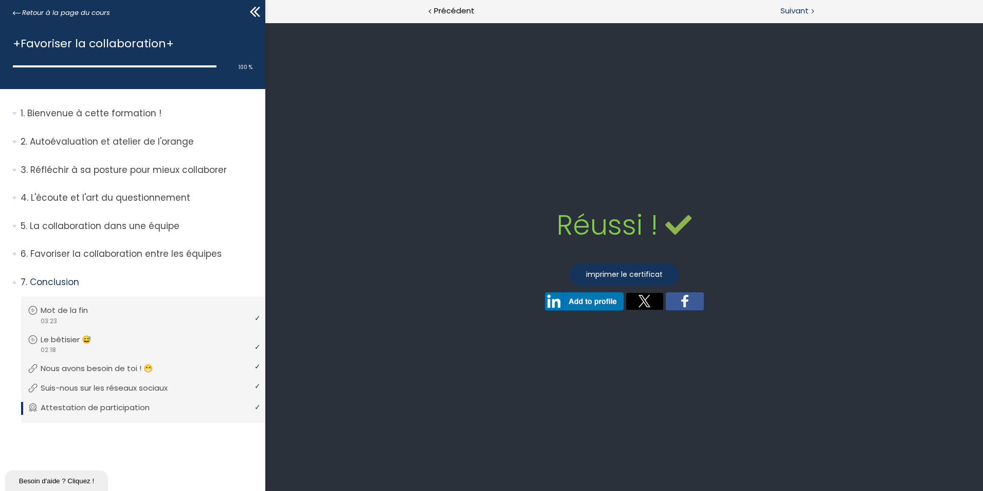
click at [792, 15] on span "Suivant" at bounding box center [795, 11] width 28 height 13
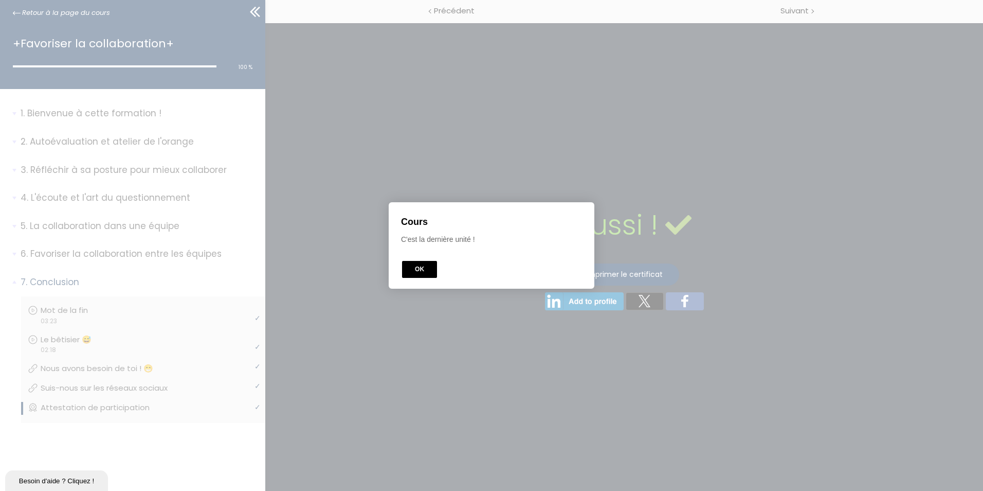
click at [424, 267] on button "OK" at bounding box center [419, 269] width 35 height 17
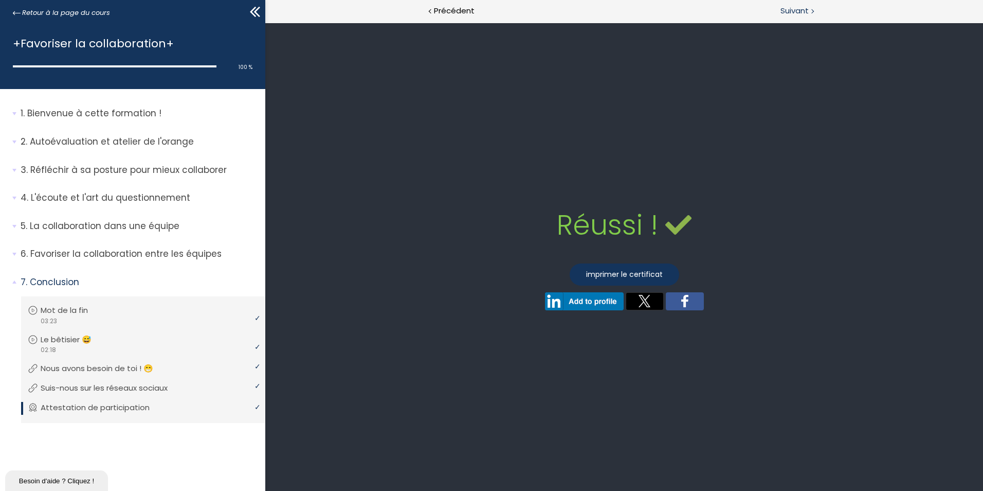
click at [788, 14] on span "Suivant" at bounding box center [795, 11] width 28 height 13
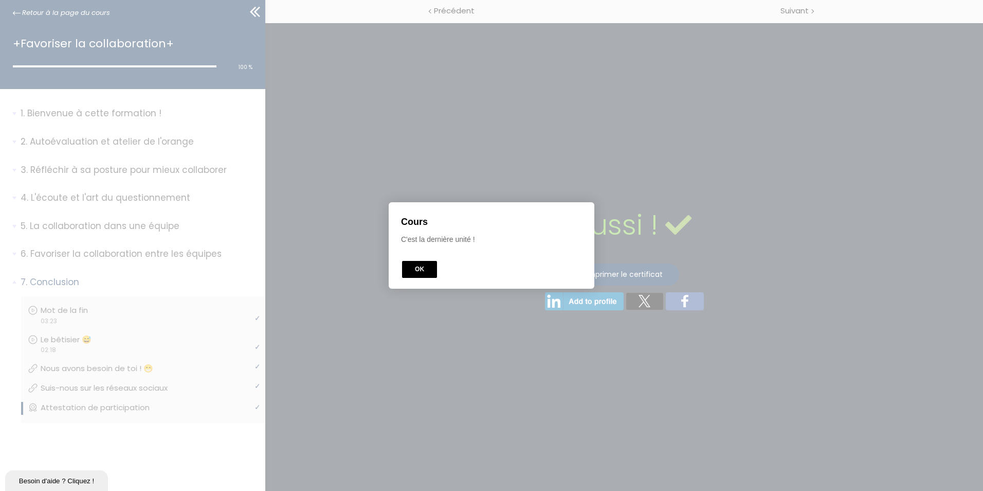
click at [424, 267] on button "OK" at bounding box center [419, 269] width 35 height 17
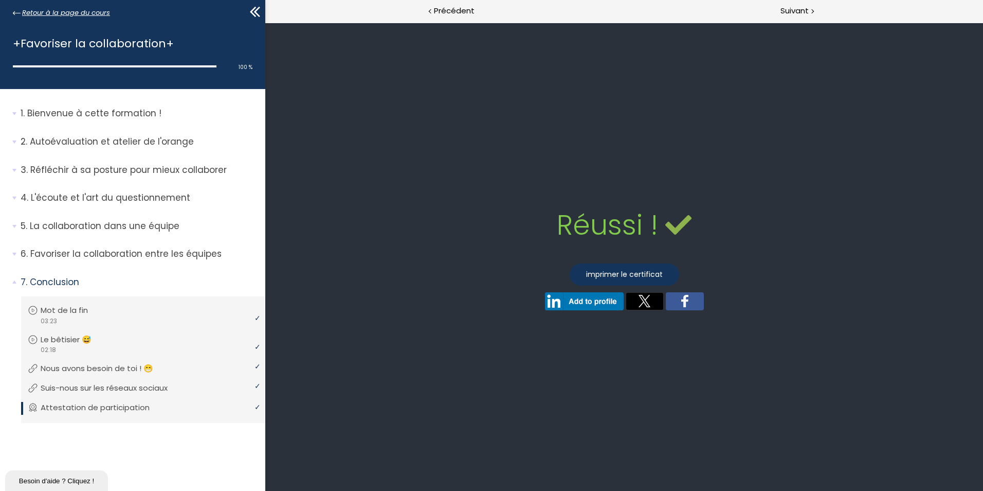
click at [68, 11] on span "Retour à la page du cours" at bounding box center [66, 12] width 88 height 11
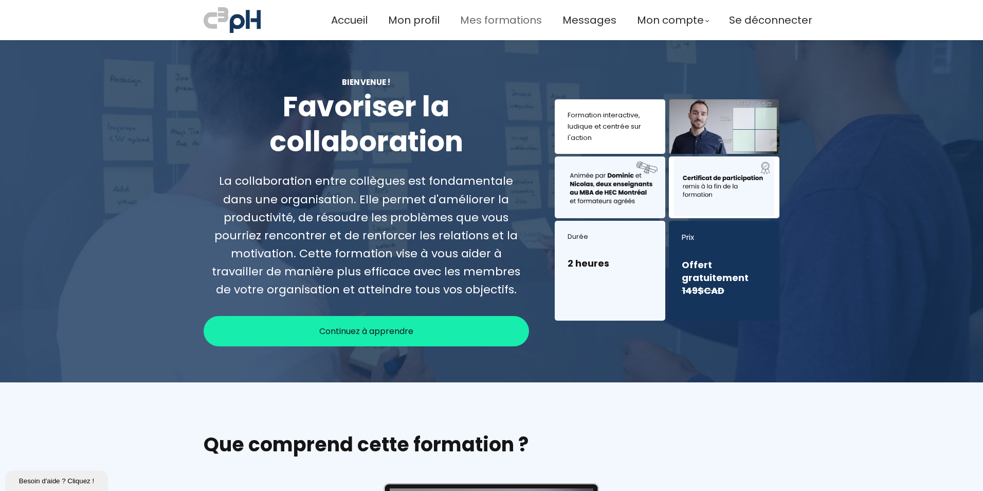
click at [496, 18] on span "Mes formations" at bounding box center [501, 20] width 82 height 17
